Goal: Find specific page/section: Find specific page/section

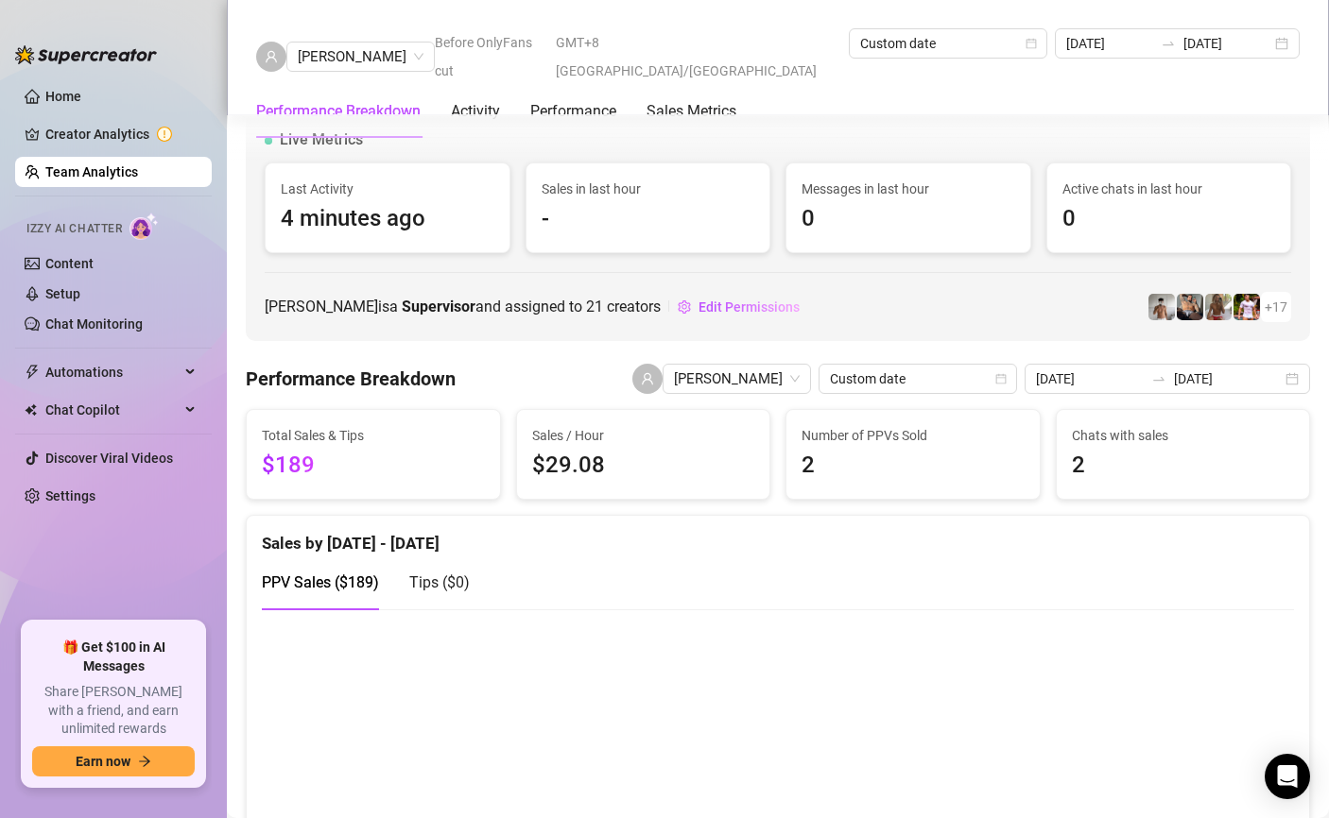
scroll to position [2342, 0]
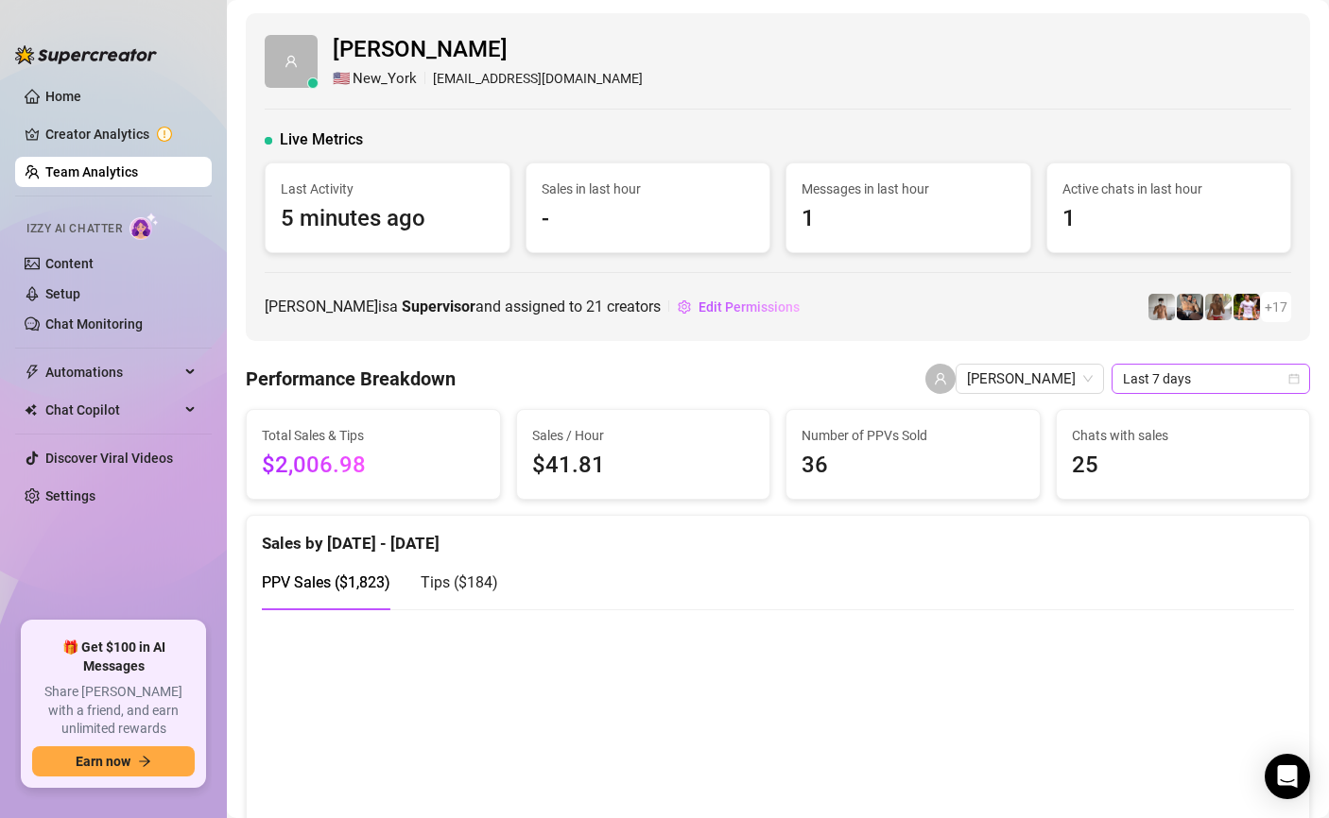
click at [1160, 370] on span "Last 7 days" at bounding box center [1211, 379] width 176 height 28
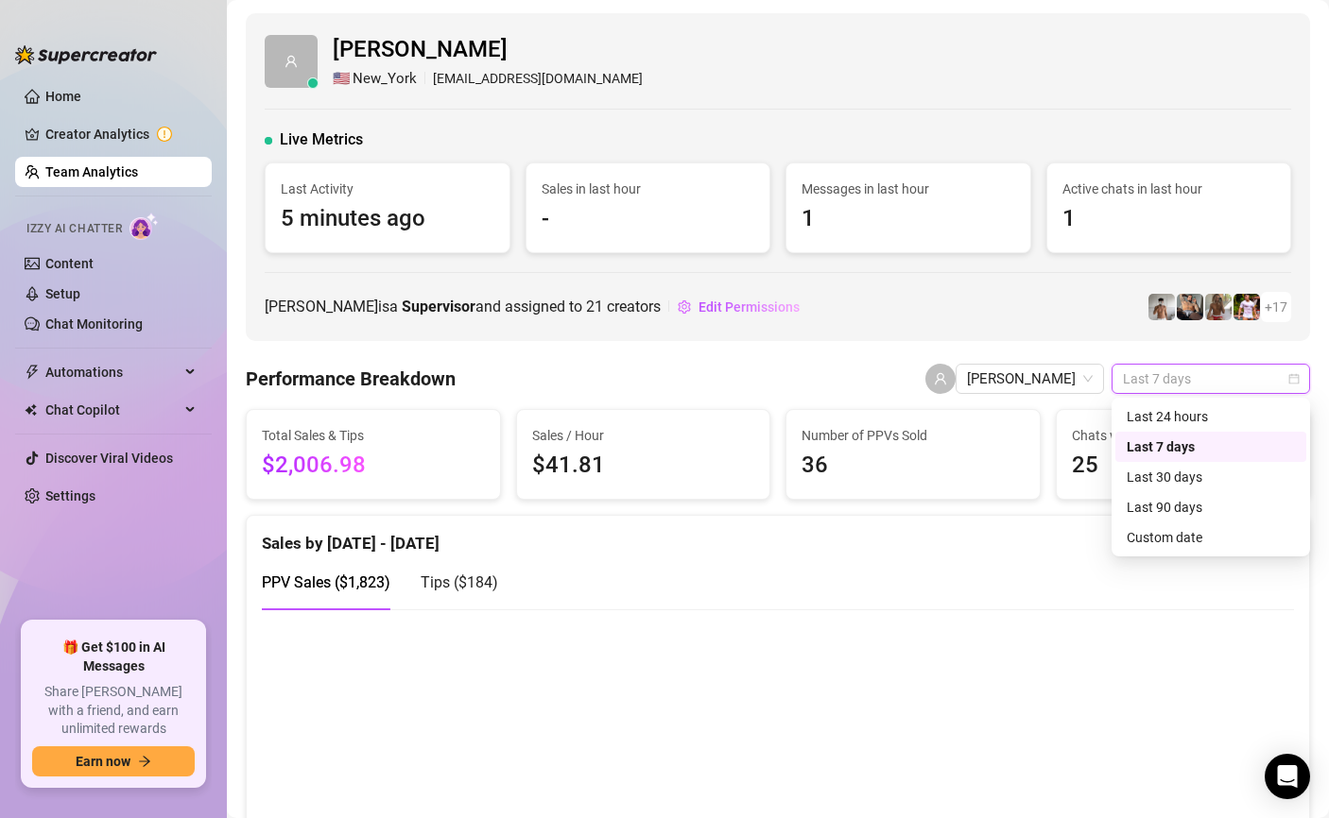
click at [1175, 542] on div "Custom date" at bounding box center [1210, 537] width 168 height 21
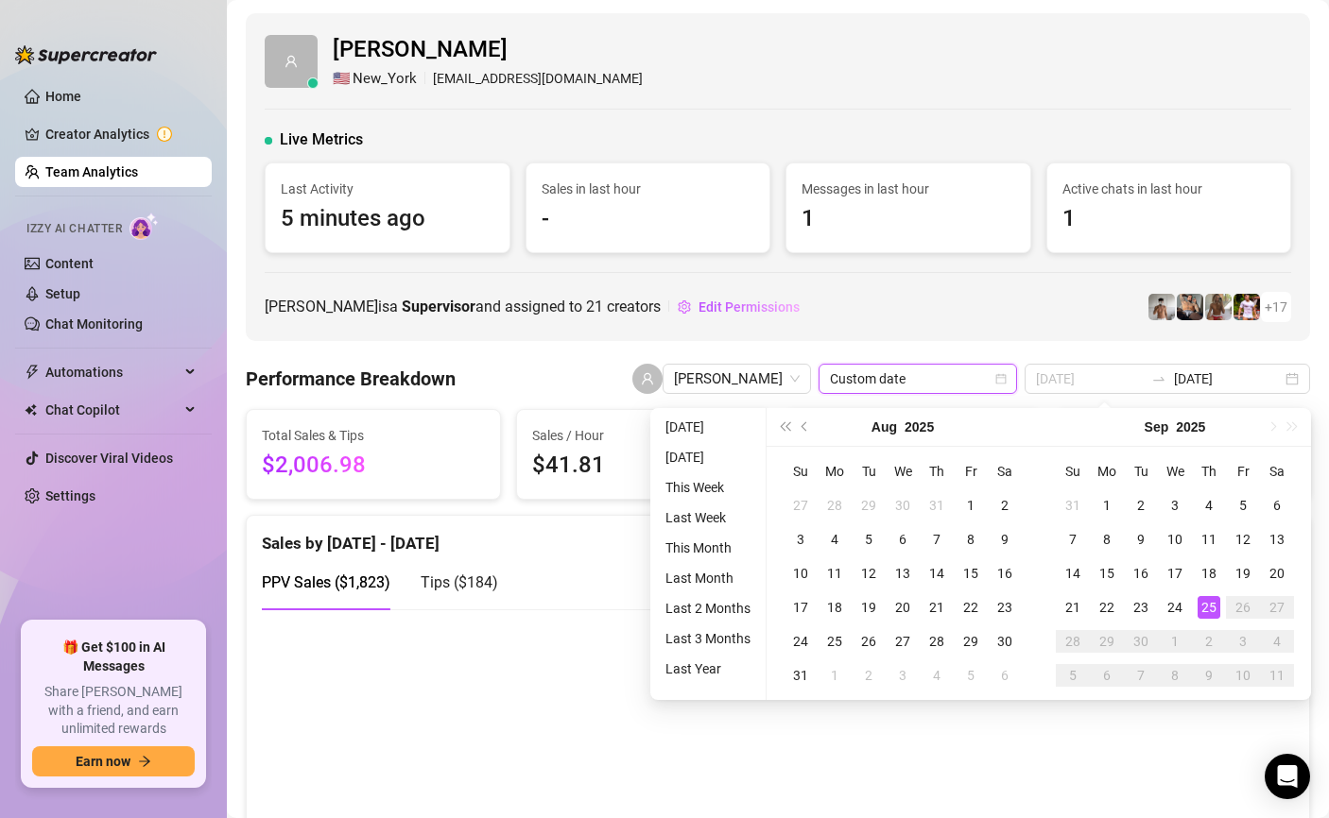
click at [1209, 604] on div "25" at bounding box center [1208, 607] width 23 height 23
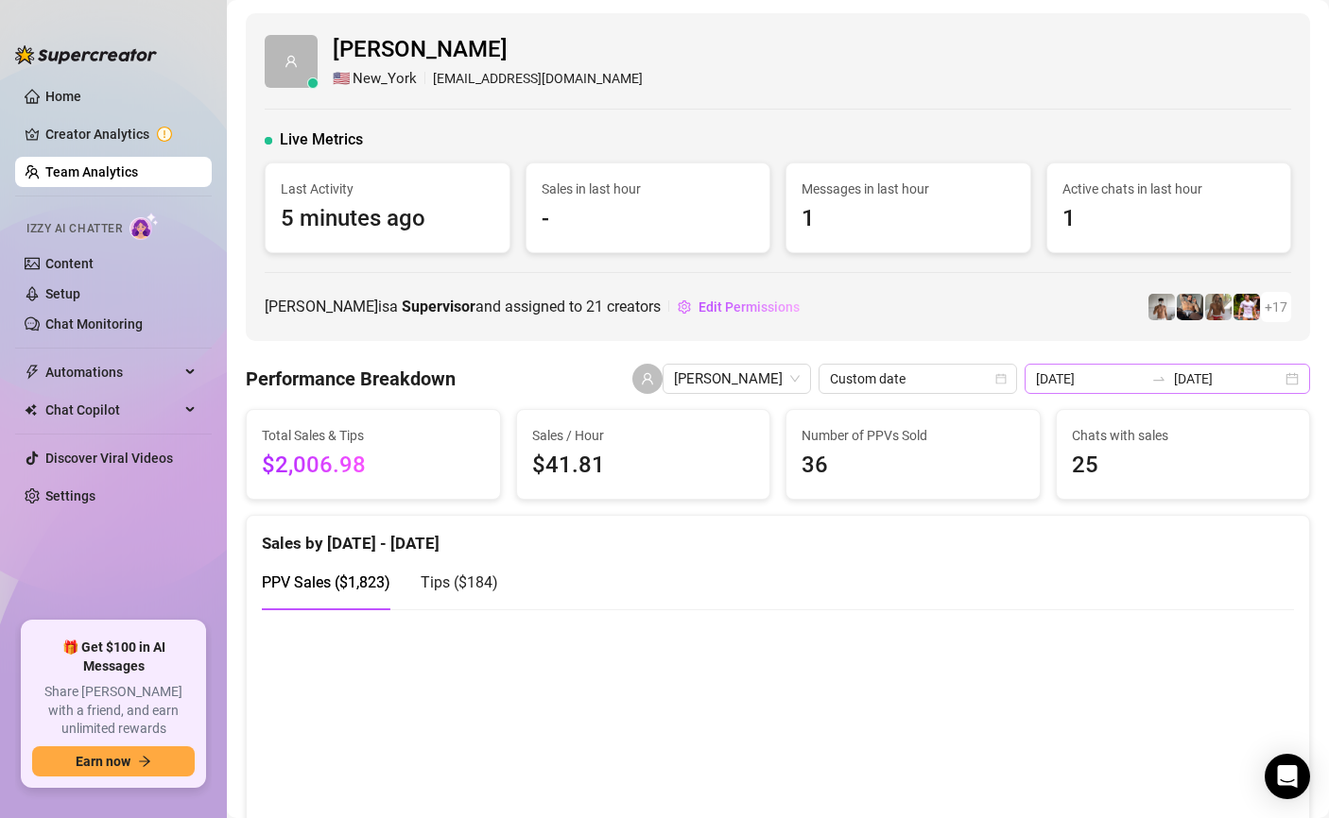
click at [1152, 391] on div "2025-09-18 2025-09-25" at bounding box center [1166, 379] width 285 height 30
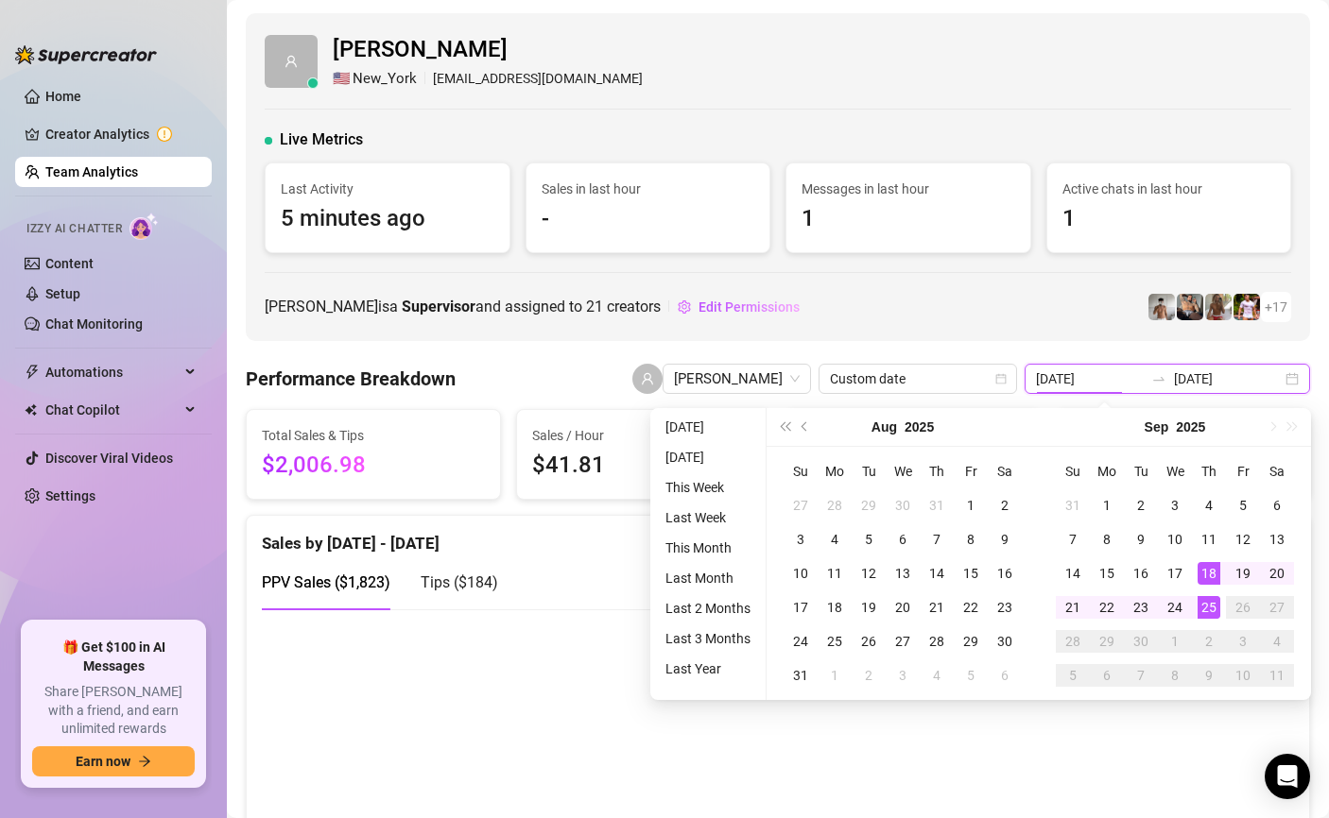
type input "[DATE]"
click at [1209, 610] on div "25" at bounding box center [1208, 607] width 23 height 23
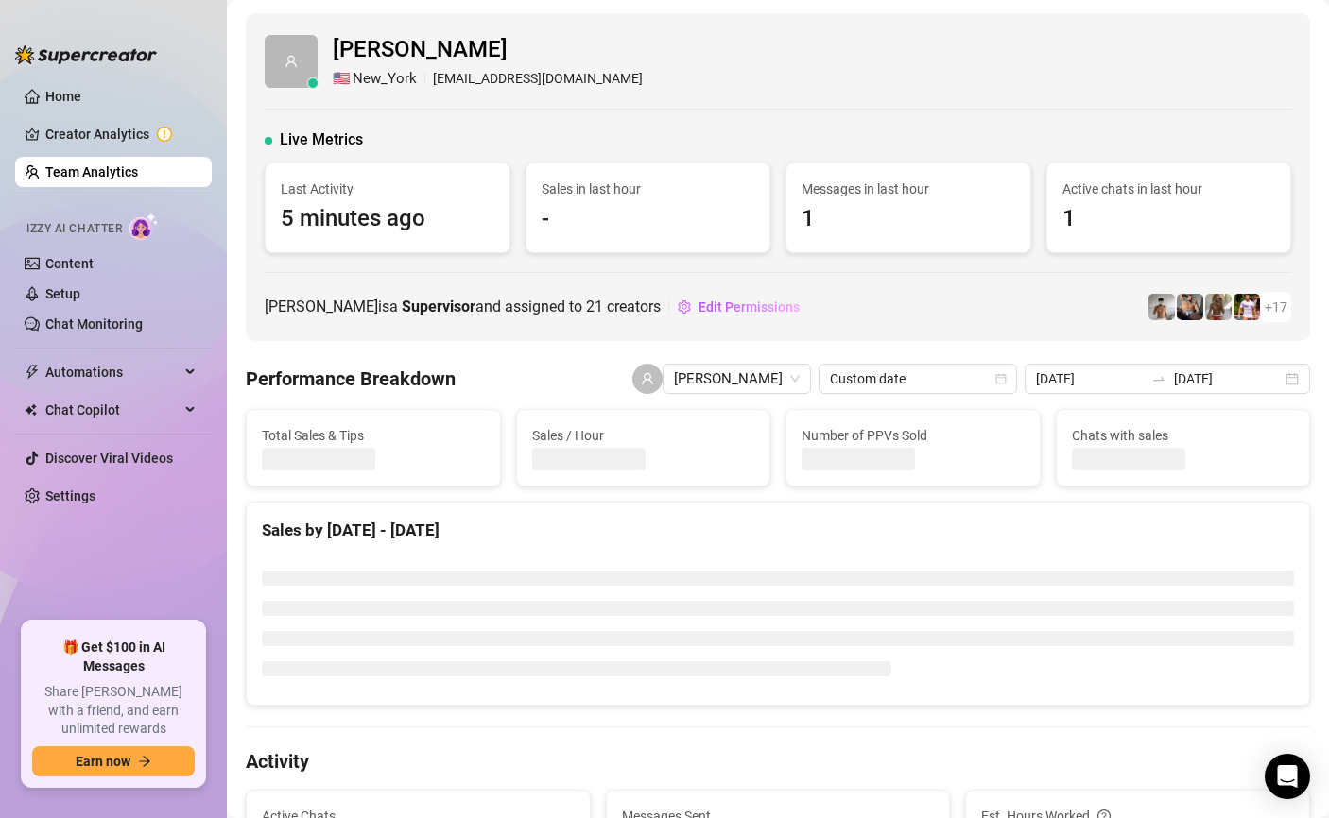
type input "[DATE]"
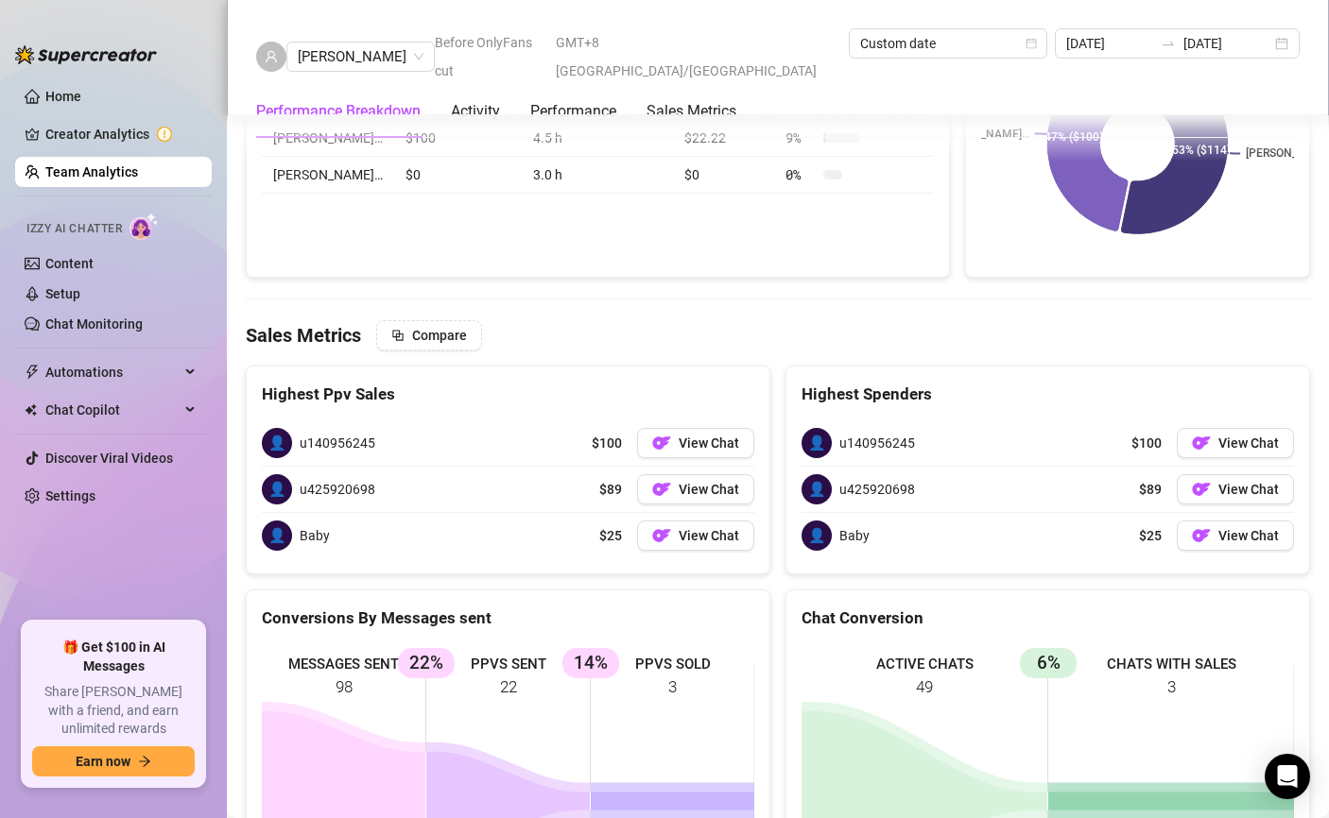
scroll to position [2473, 0]
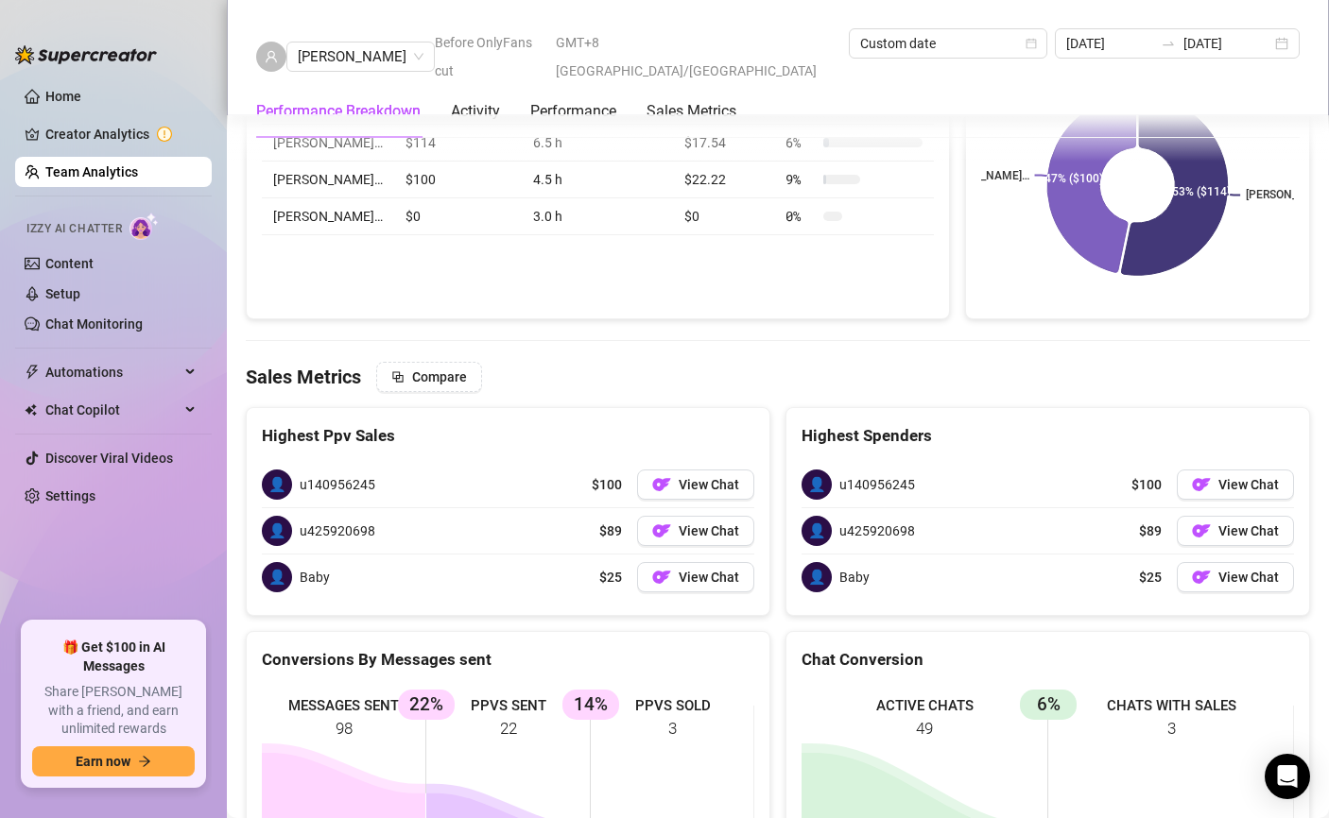
click at [540, 555] on div "👤 Baby $25 View Chat" at bounding box center [508, 577] width 492 height 45
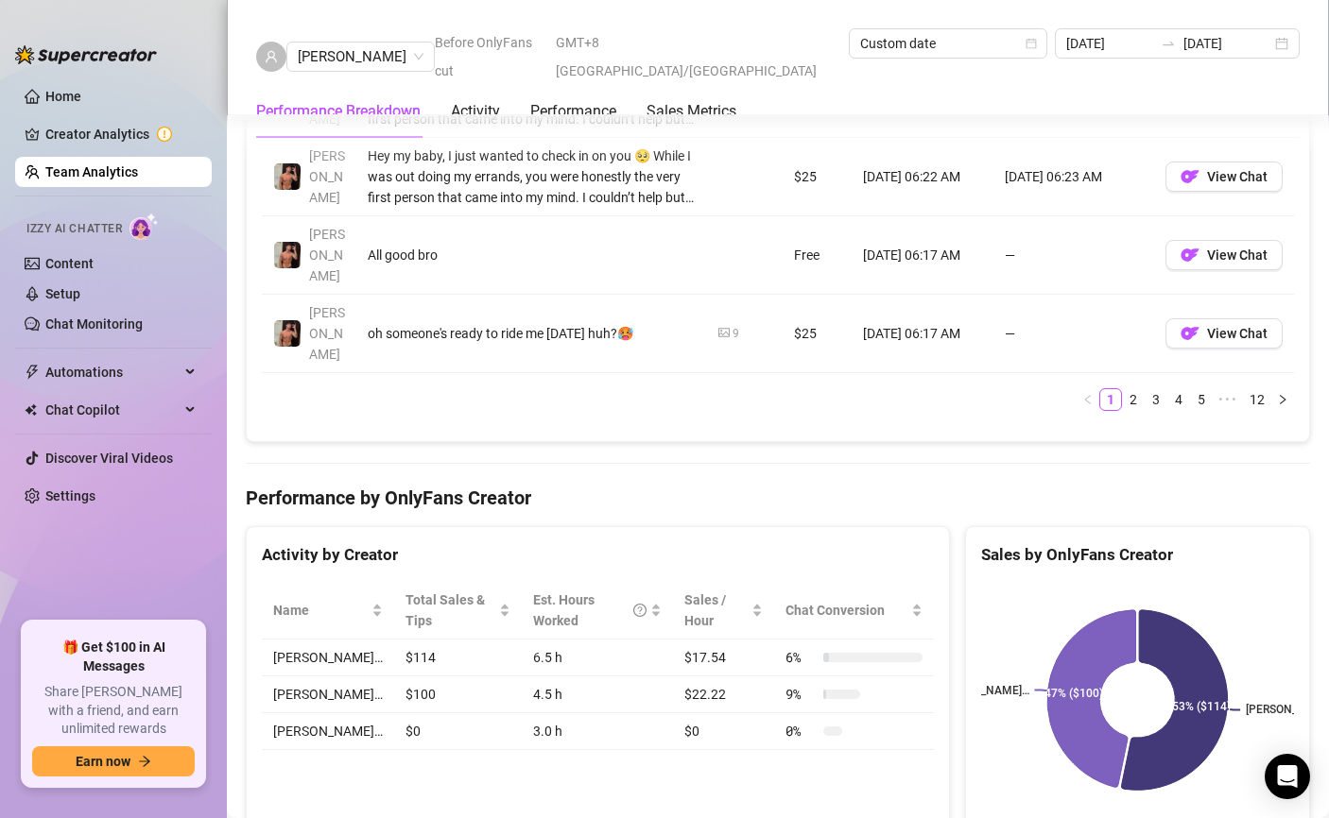
scroll to position [1696, 0]
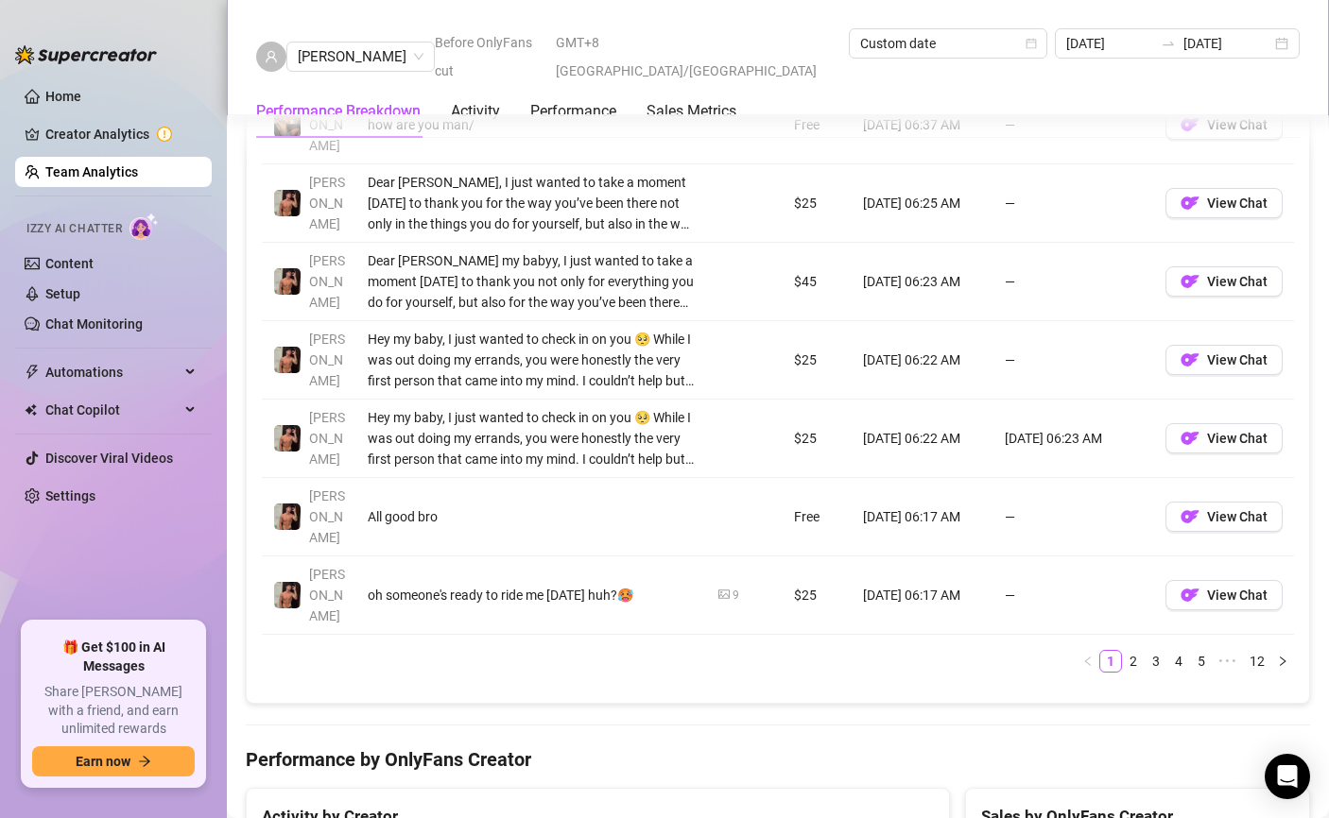
click at [105, 174] on link "Team Analytics" at bounding box center [91, 171] width 93 height 15
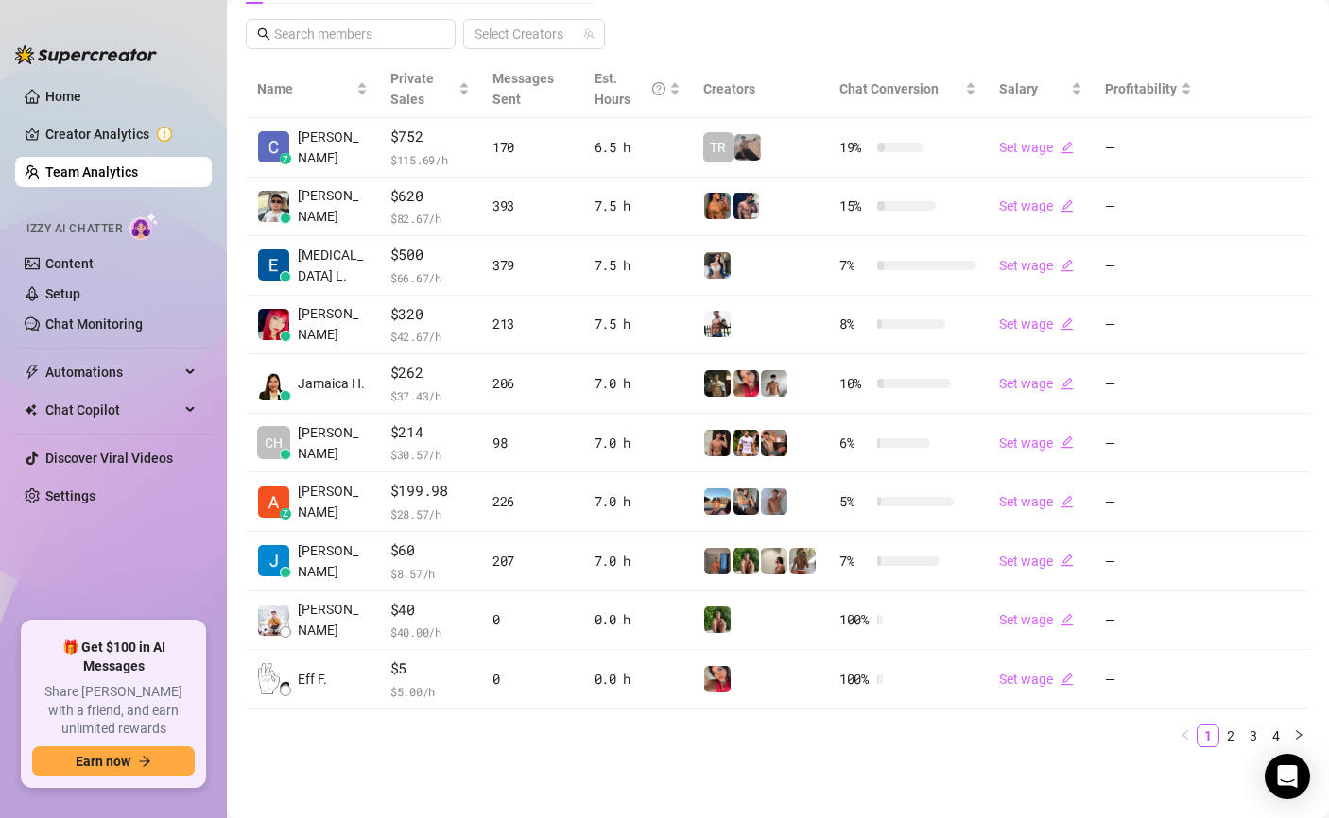
scroll to position [390, 0]
